Goal: Check status: Check status

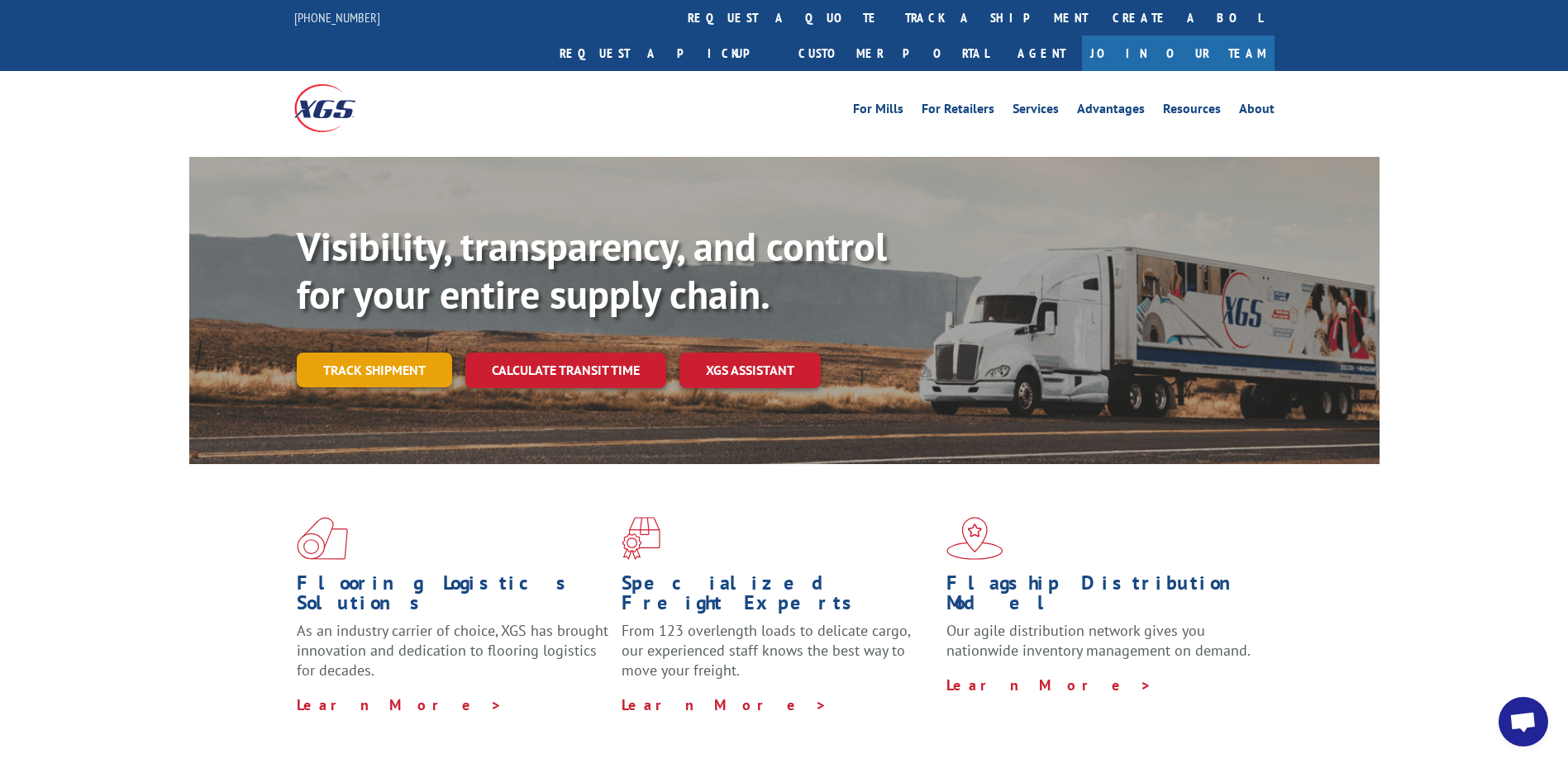
click at [334, 352] on link "Track shipment" at bounding box center [375, 370] width 155 height 35
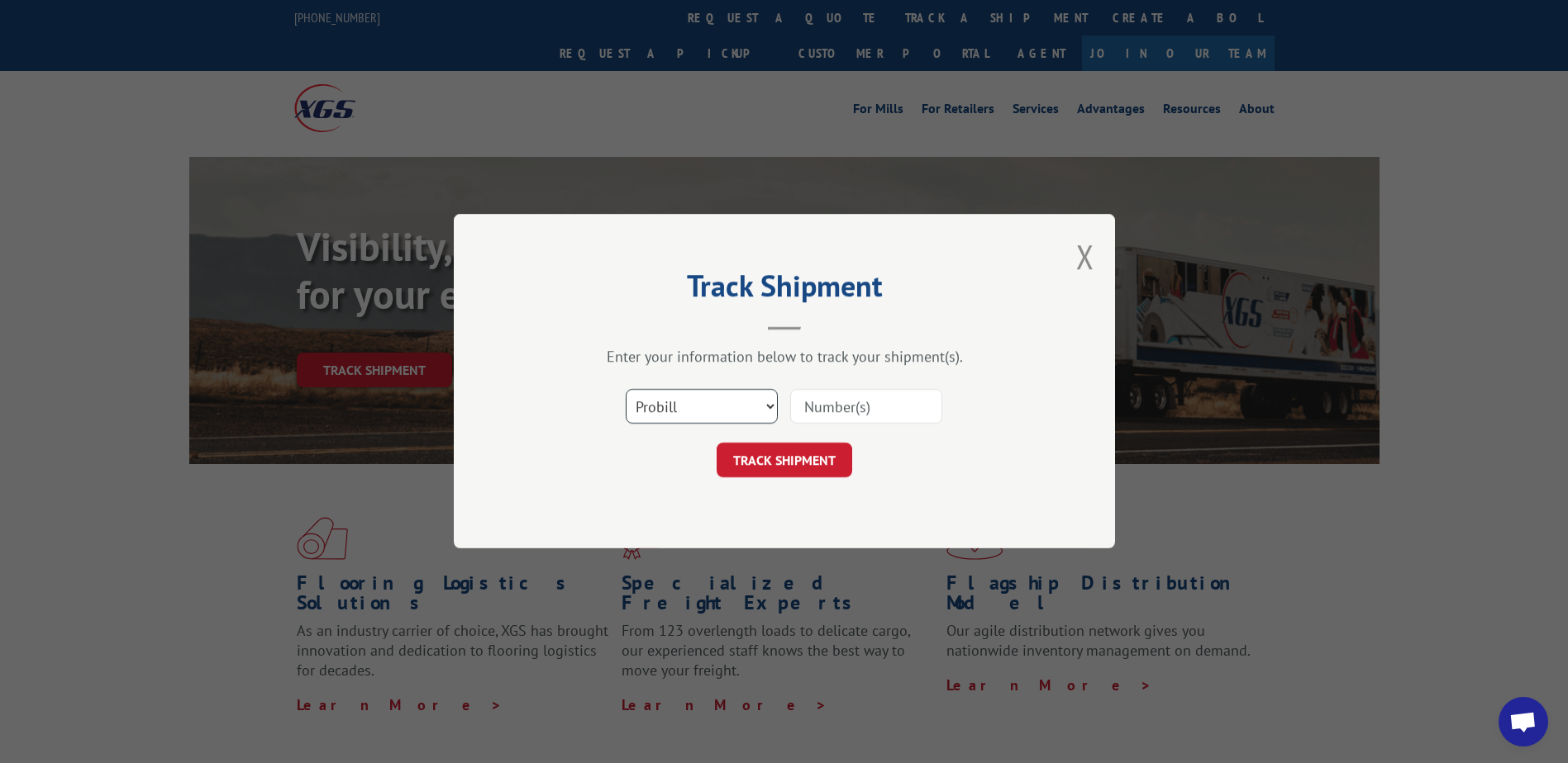
click at [756, 410] on select "Select category... Probill BOL PO" at bounding box center [701, 408] width 152 height 35
select select "bol"
click at [625, 390] on select "Select category... Probill BOL PO" at bounding box center [701, 408] width 152 height 35
click at [852, 410] on input at bounding box center [866, 408] width 152 height 35
type input "6024090"
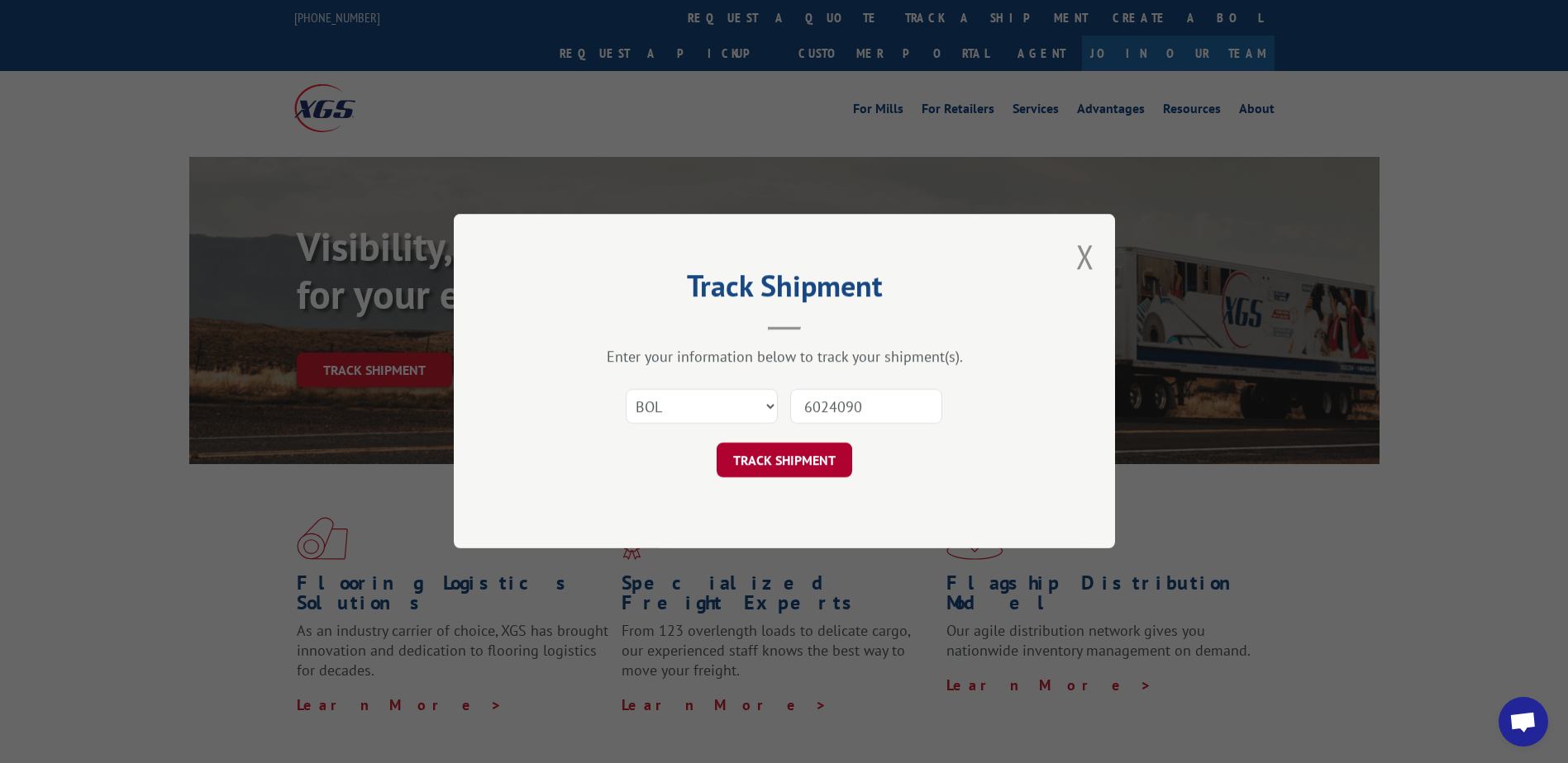
click at [795, 455] on button "TRACK SHIPMENT" at bounding box center [784, 461] width 136 height 35
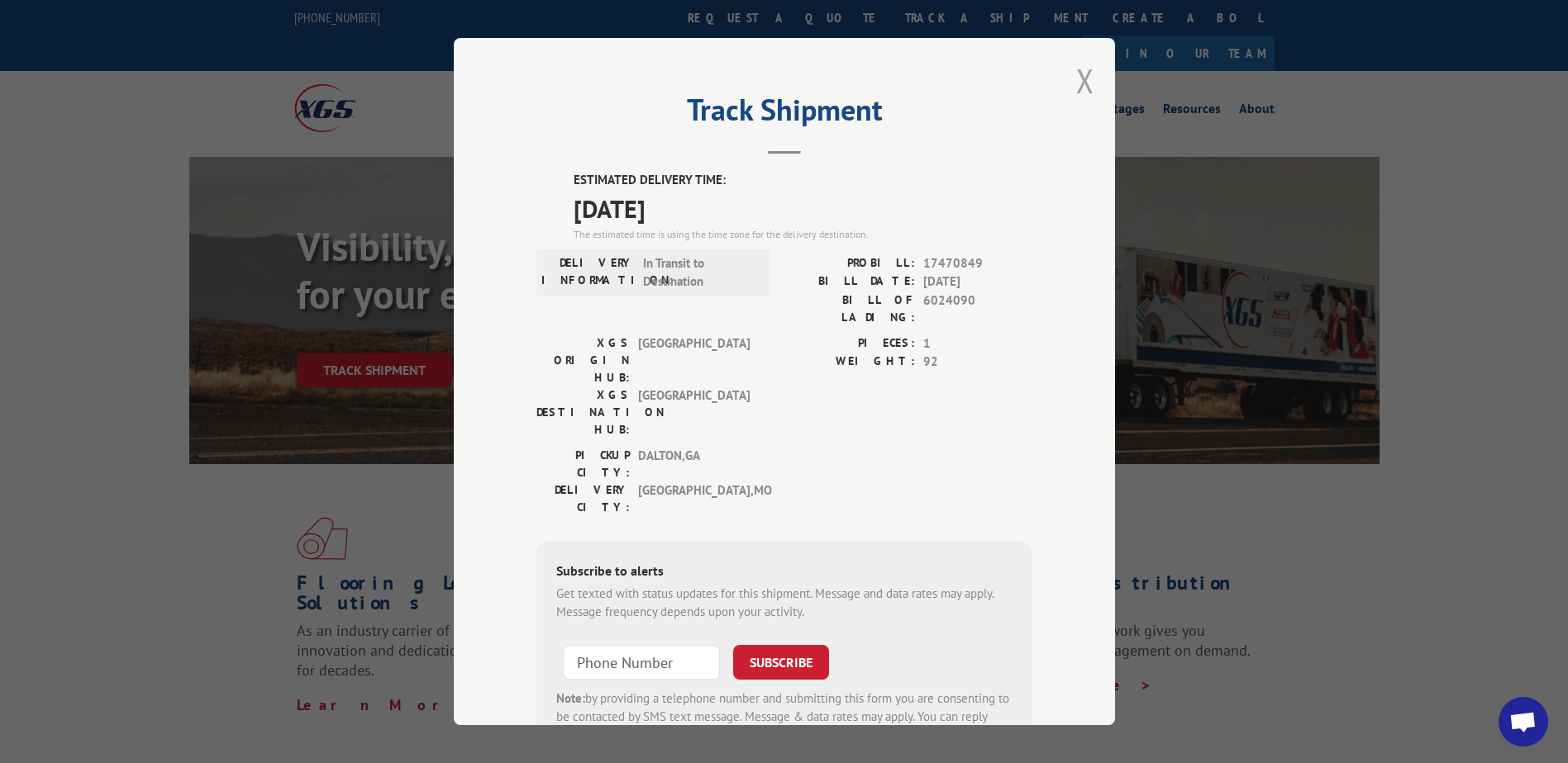
click at [1081, 80] on button "Close modal" at bounding box center [1085, 80] width 19 height 43
